Goal: Task Accomplishment & Management: Complete application form

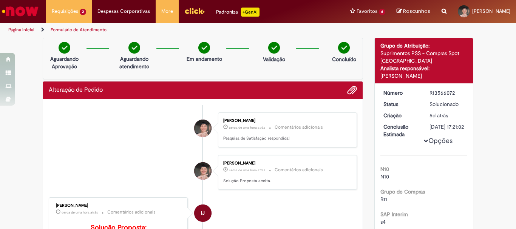
scroll to position [38, 0]
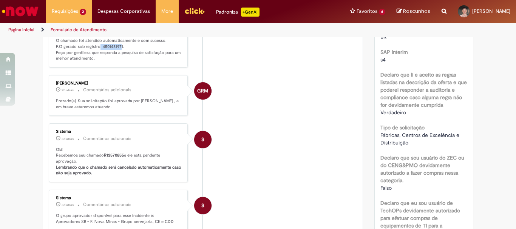
scroll to position [151, 0]
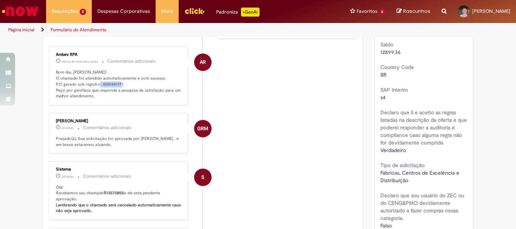
drag, startPoint x: 494, startPoint y: 149, endPoint x: 484, endPoint y: 149, distance: 10.2
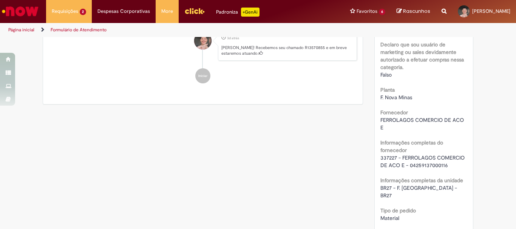
scroll to position [491, 0]
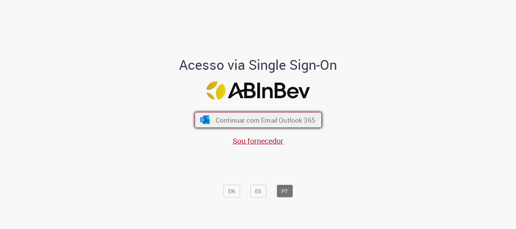
click at [257, 119] on span "Continuar com Email Outlook 365" at bounding box center [265, 120] width 100 height 9
